Goal: Information Seeking & Learning: Learn about a topic

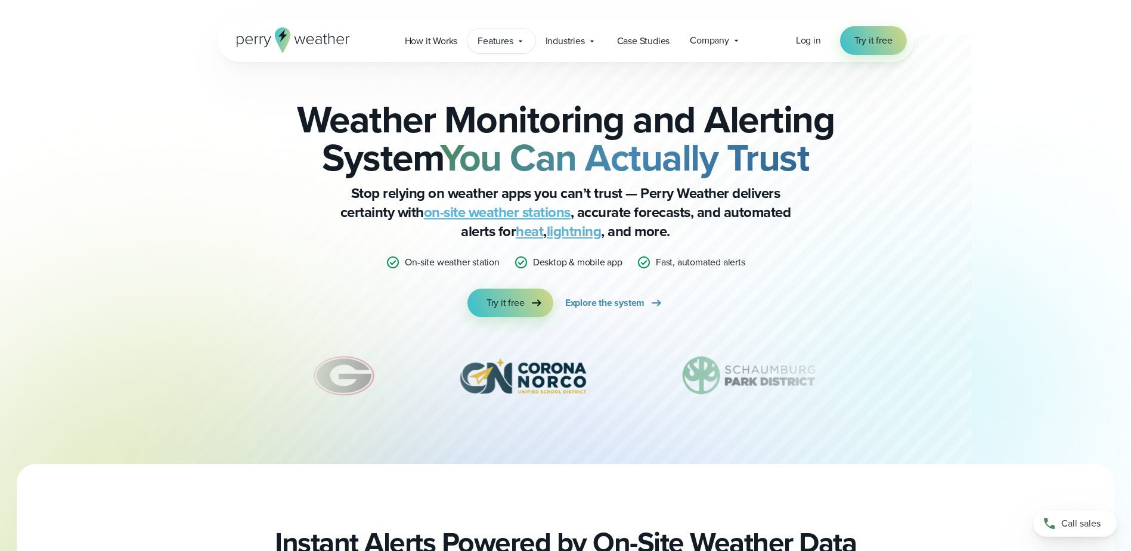
click at [497, 41] on span "Features" at bounding box center [495, 41] width 35 height 14
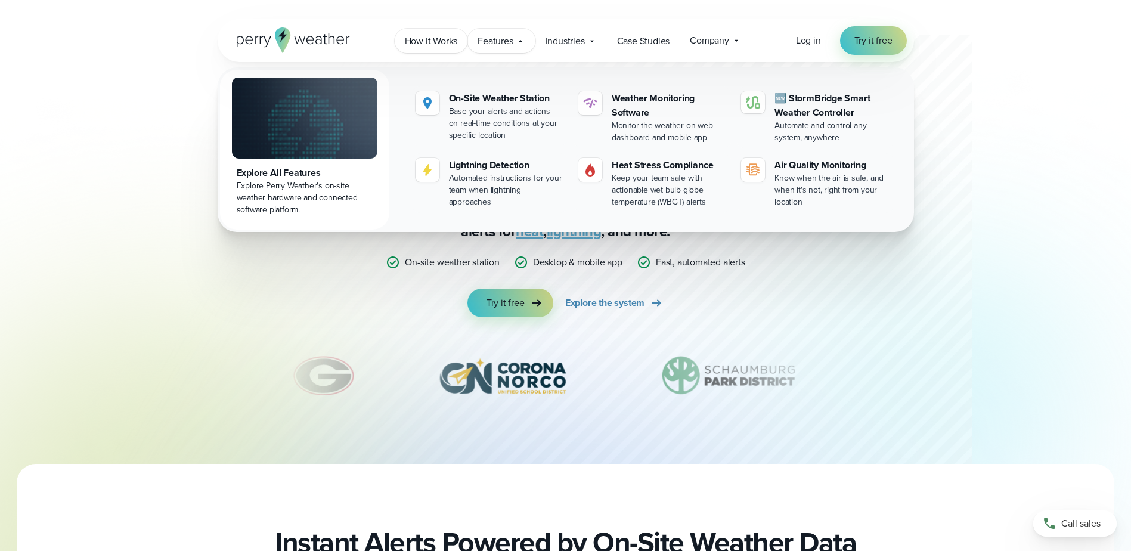
click at [440, 37] on span "How it Works" at bounding box center [431, 41] width 53 height 14
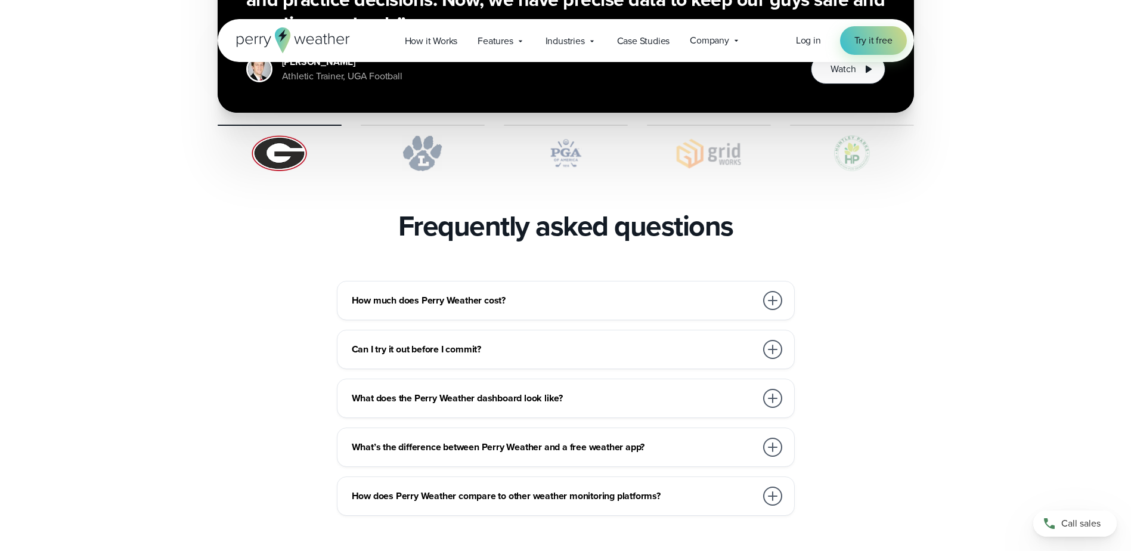
scroll to position [2504, 0]
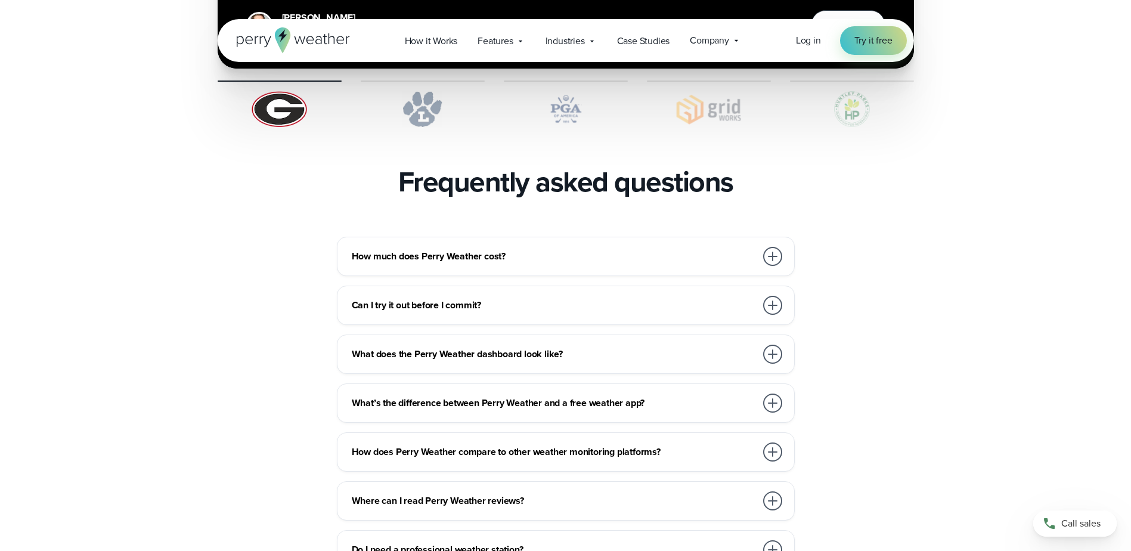
click at [515, 249] on h3 "How much does Perry Weather cost?" at bounding box center [554, 256] width 404 height 14
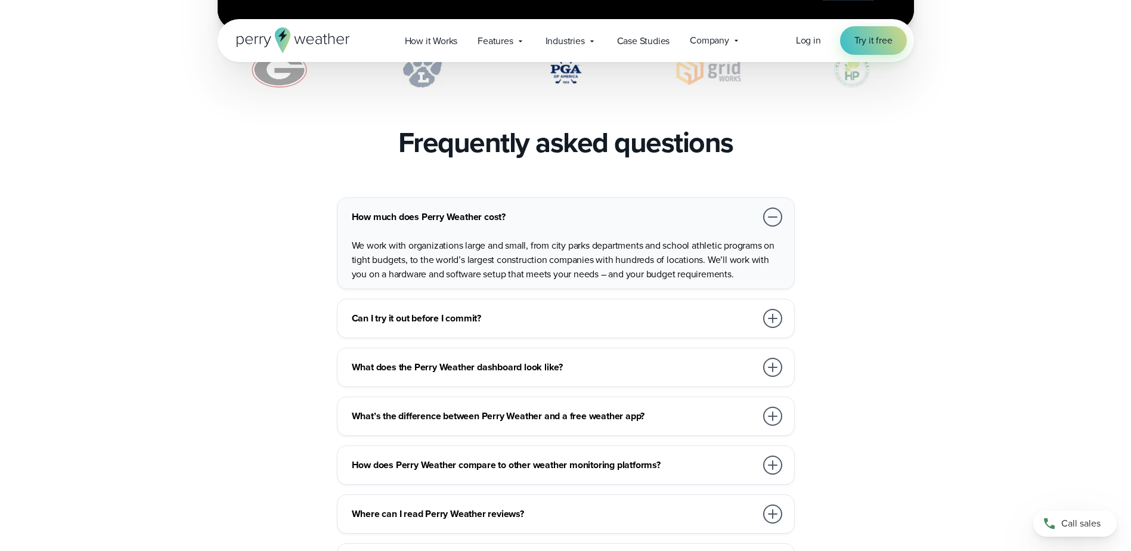
scroll to position [2564, 0]
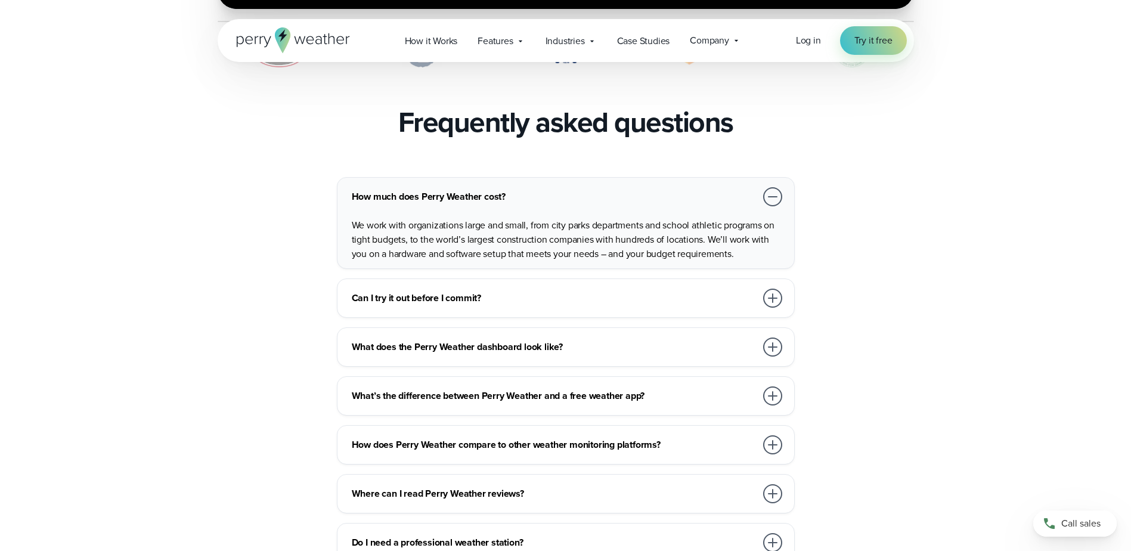
click at [772, 289] on div at bounding box center [772, 298] width 19 height 19
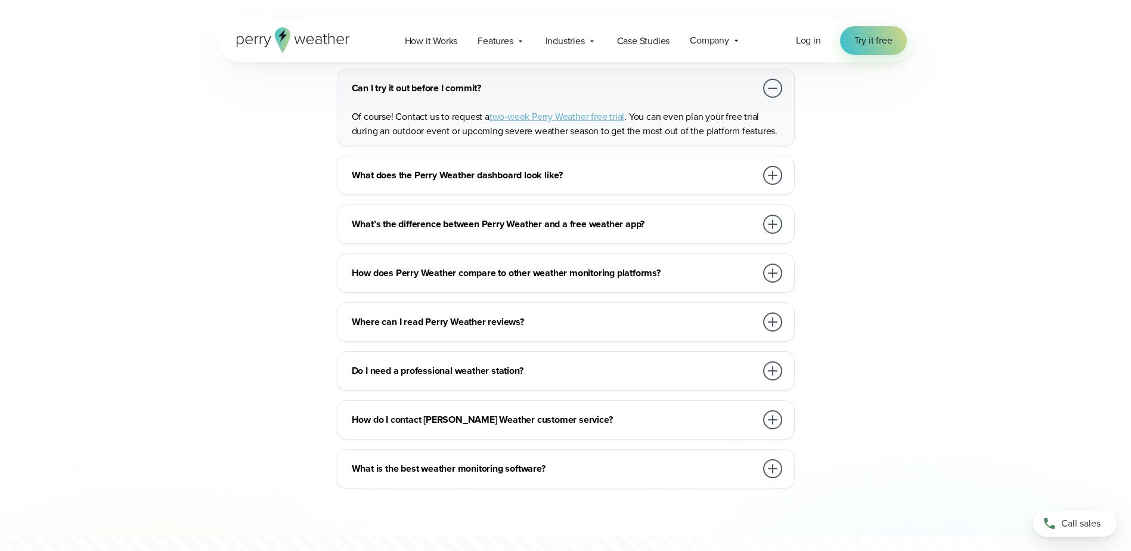
scroll to position [2743, 0]
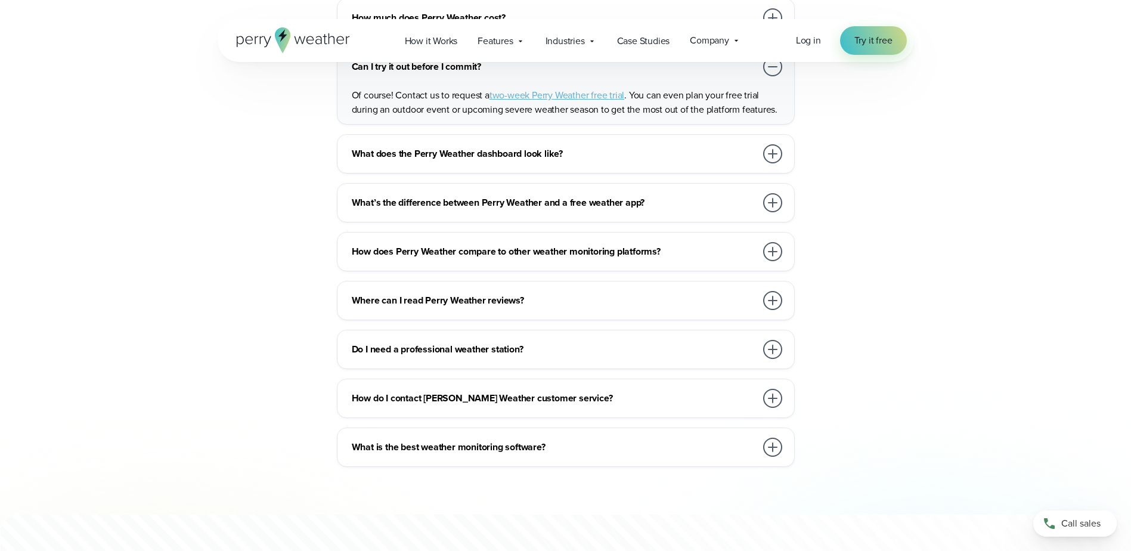
click at [767, 340] on div at bounding box center [772, 349] width 19 height 19
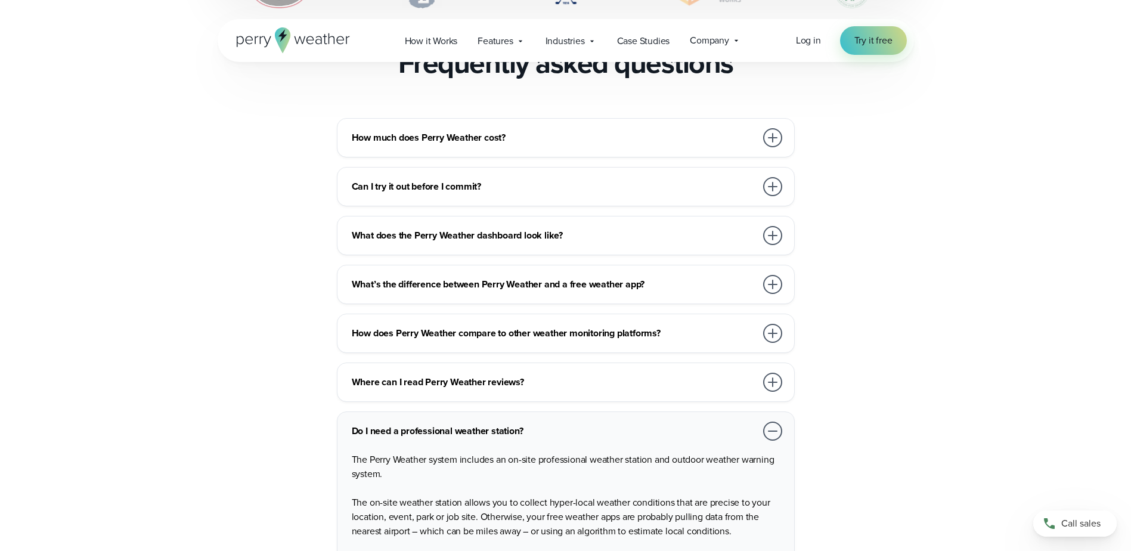
scroll to position [2623, 0]
click at [776, 274] on div at bounding box center [772, 283] width 19 height 19
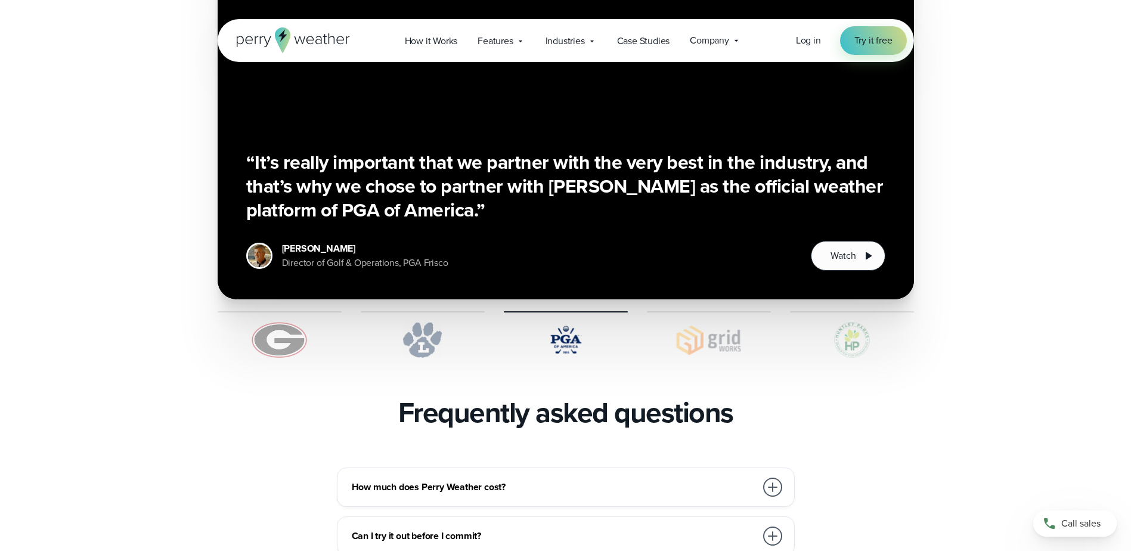
scroll to position [2266, 0]
